Goal: Information Seeking & Learning: Learn about a topic

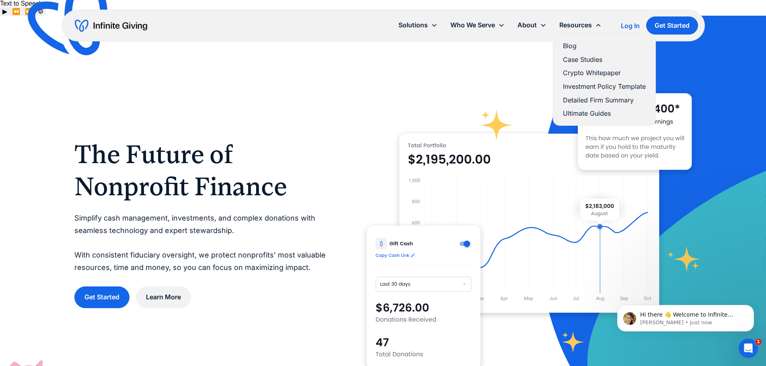
click at [595, 58] on link "Case Studies" at bounding box center [604, 59] width 83 height 11
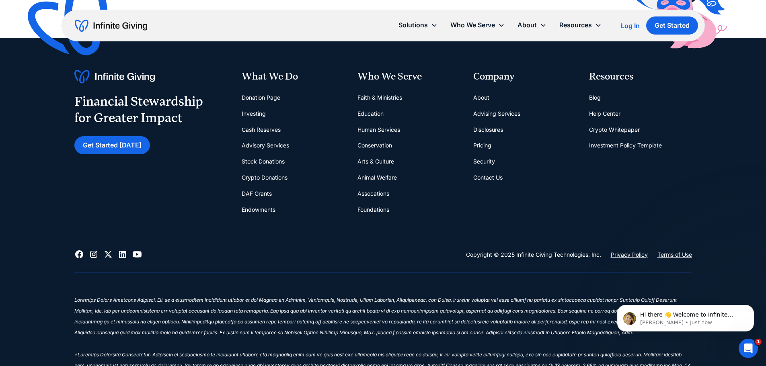
scroll to position [925, 0]
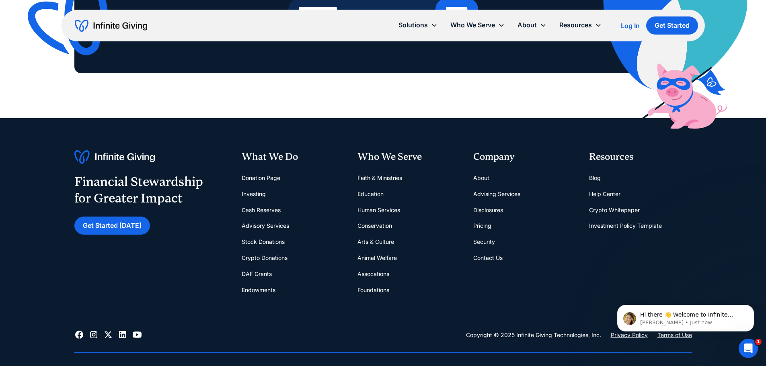
click at [94, 330] on icon at bounding box center [94, 335] width 10 height 10
click at [121, 331] on icon at bounding box center [122, 334] width 7 height 7
click at [133, 332] on icon at bounding box center [137, 335] width 9 height 6
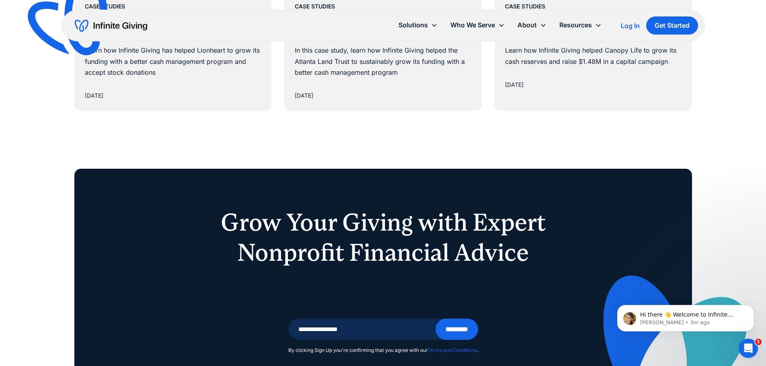
scroll to position [0, 0]
